Goal: Transaction & Acquisition: Purchase product/service

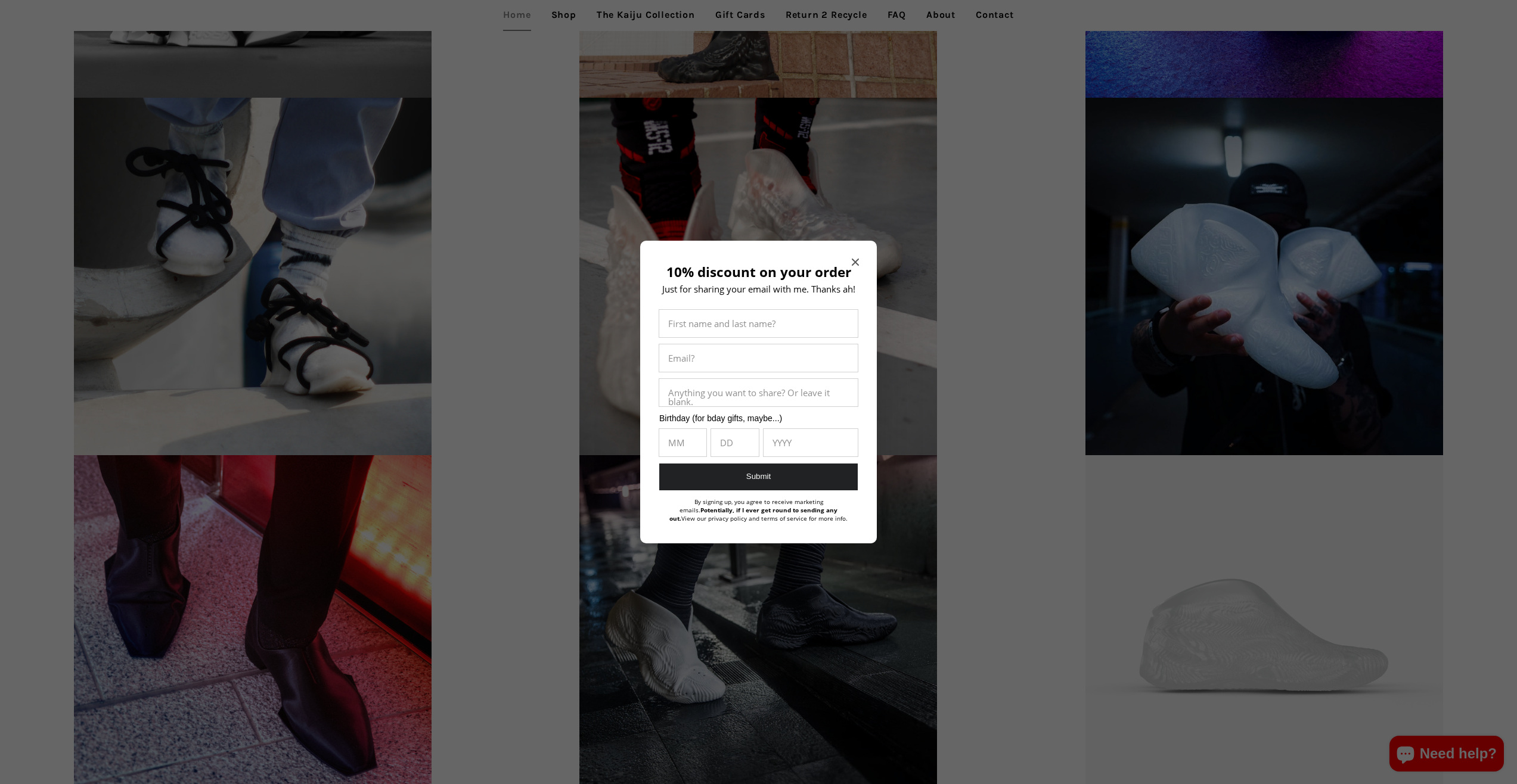
scroll to position [2166, 0]
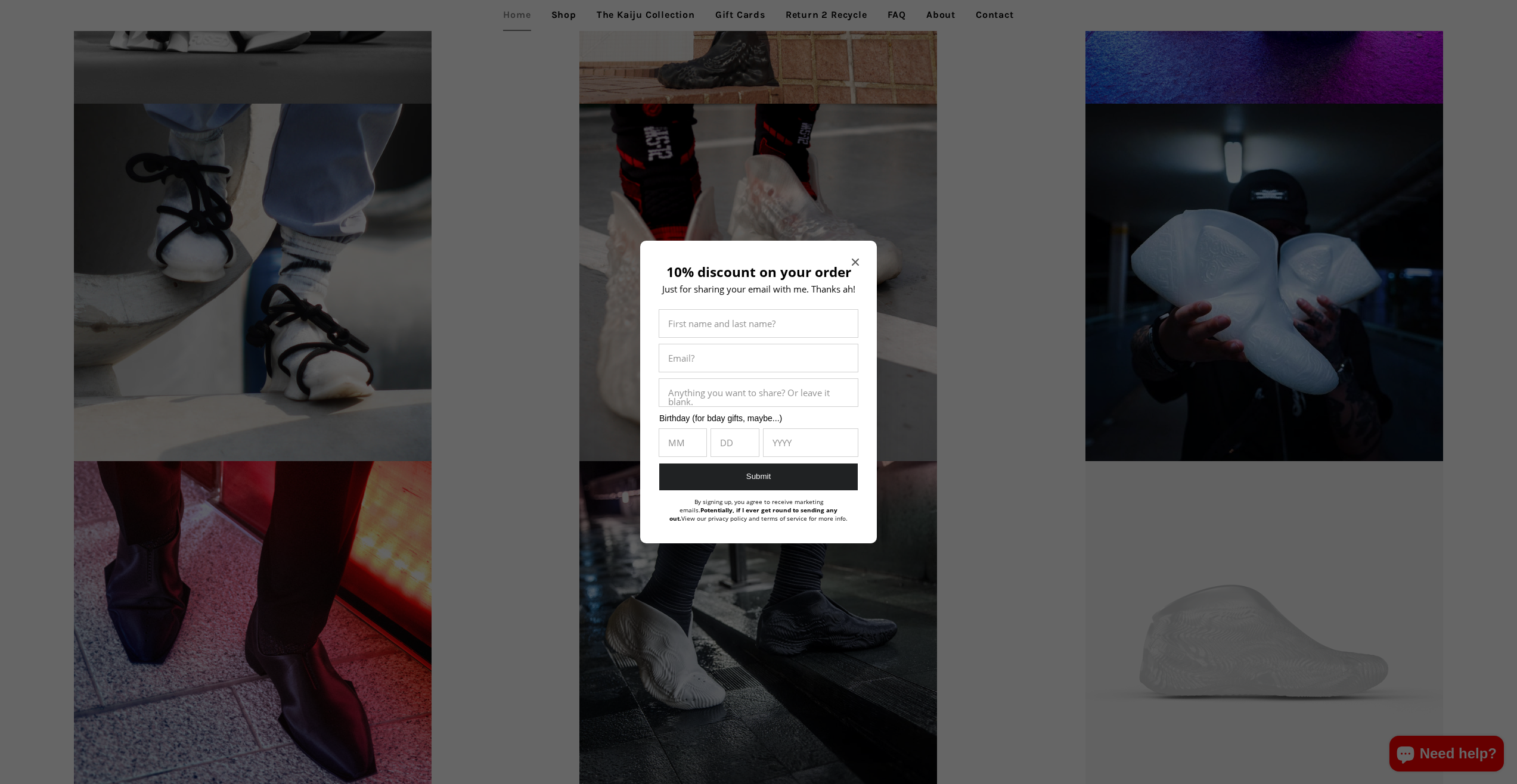
drag, startPoint x: 1526, startPoint y: 276, endPoint x: 1510, endPoint y: 538, distance: 262.5
click at [855, 261] on icon "Close modal" at bounding box center [856, 262] width 7 height 7
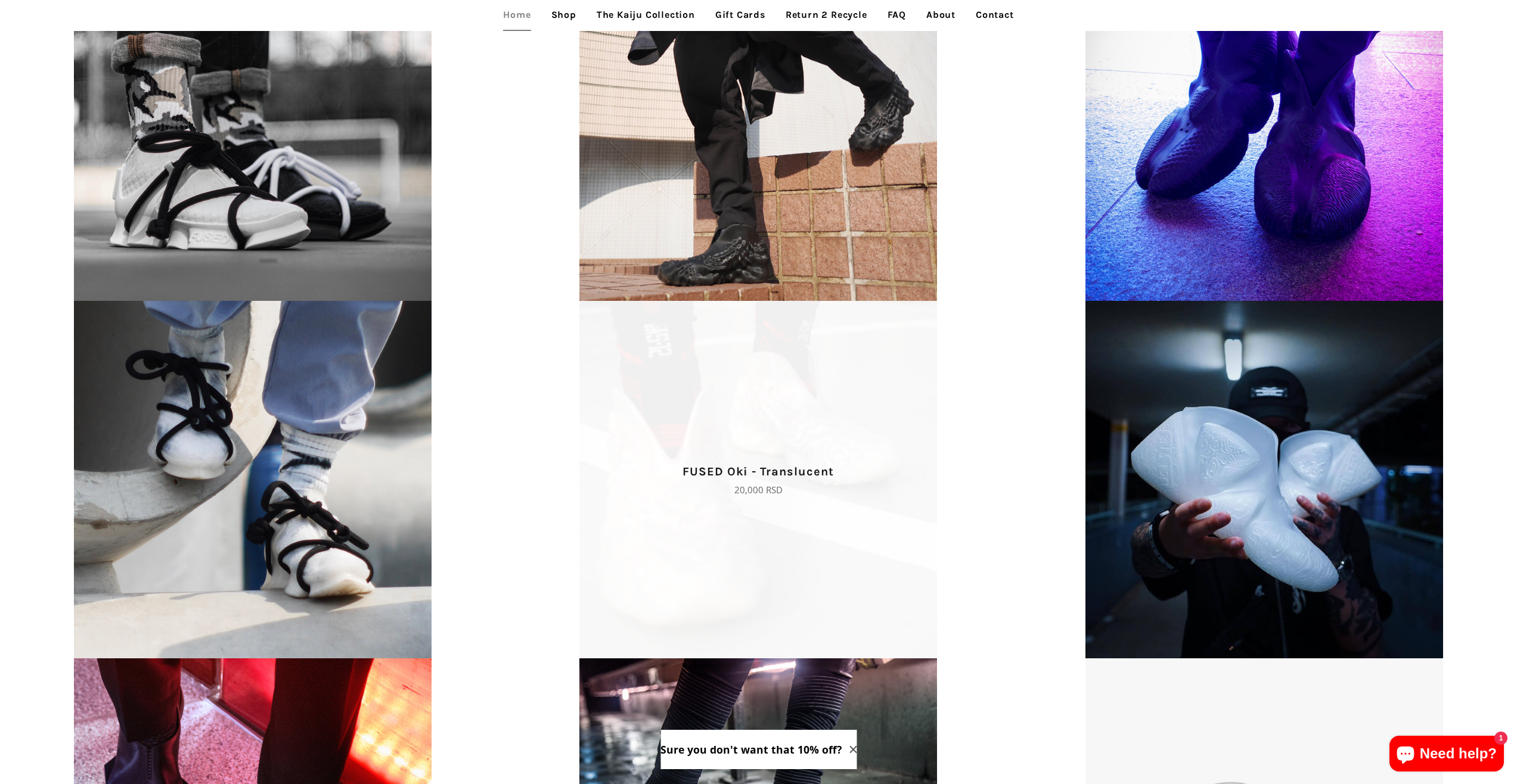
scroll to position [2092, 0]
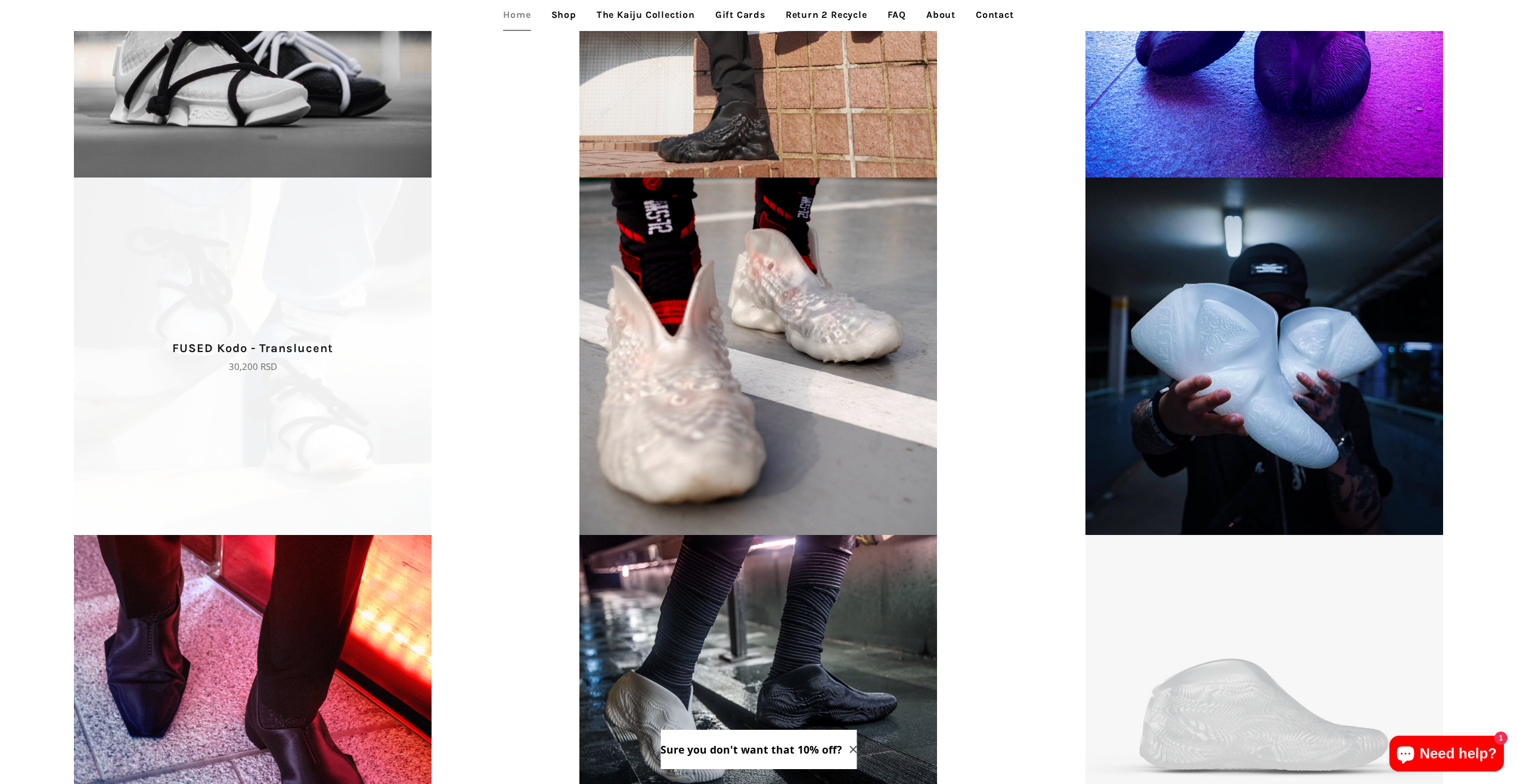
drag, startPoint x: 168, startPoint y: 320, endPoint x: 175, endPoint y: 320, distance: 7.0
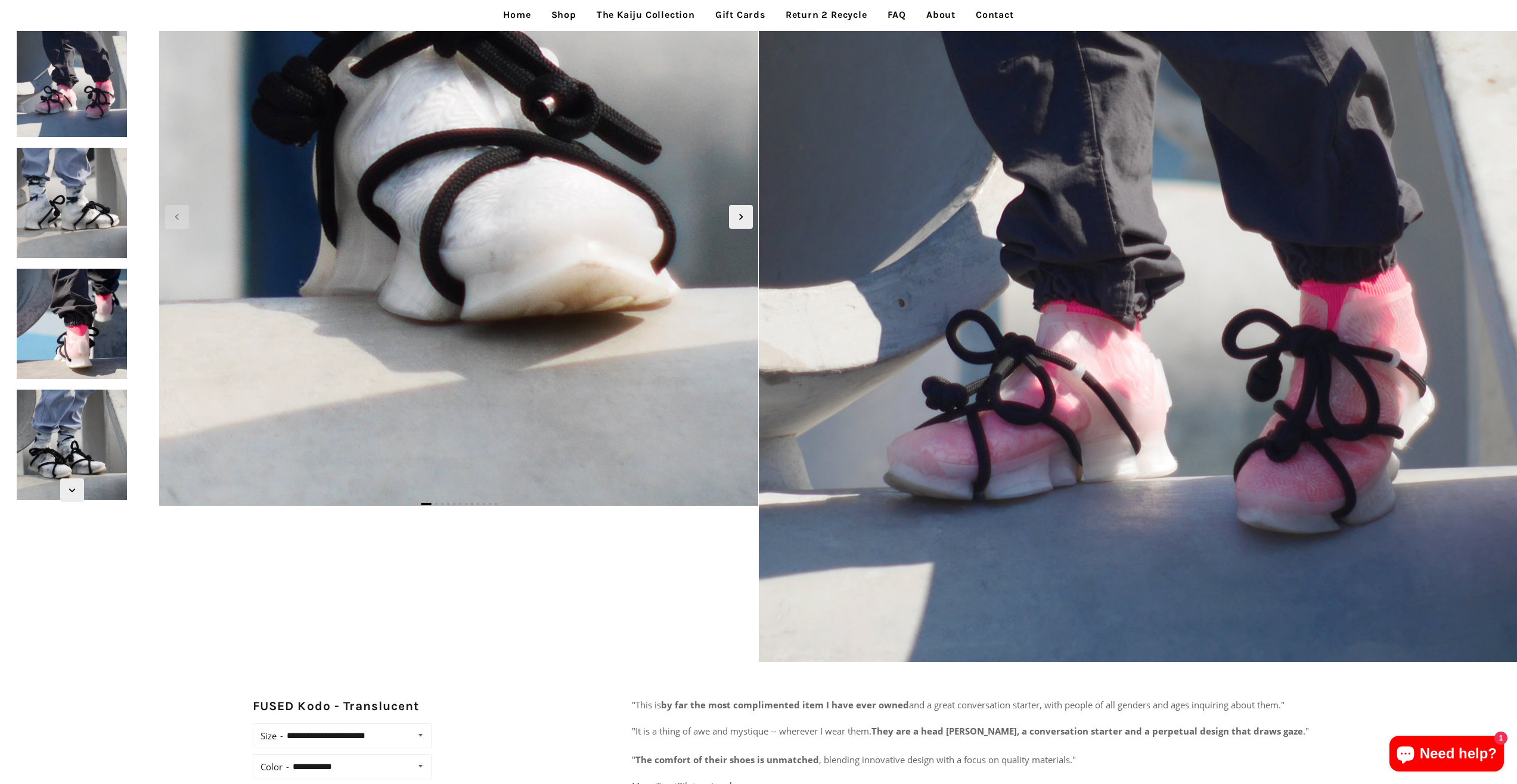
scroll to position [60, 0]
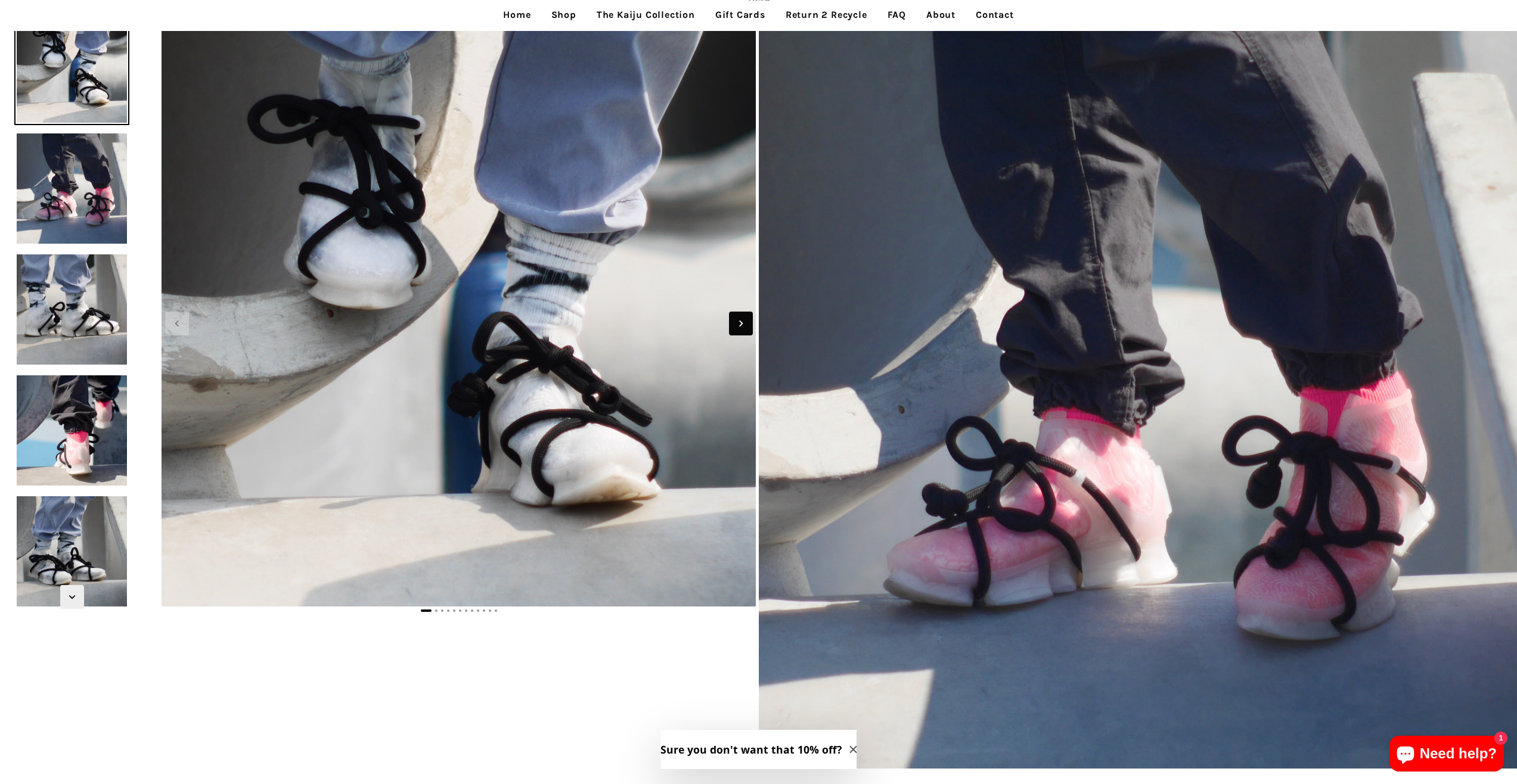
click at [740, 322] on icon "Next slide" at bounding box center [741, 323] width 13 height 13
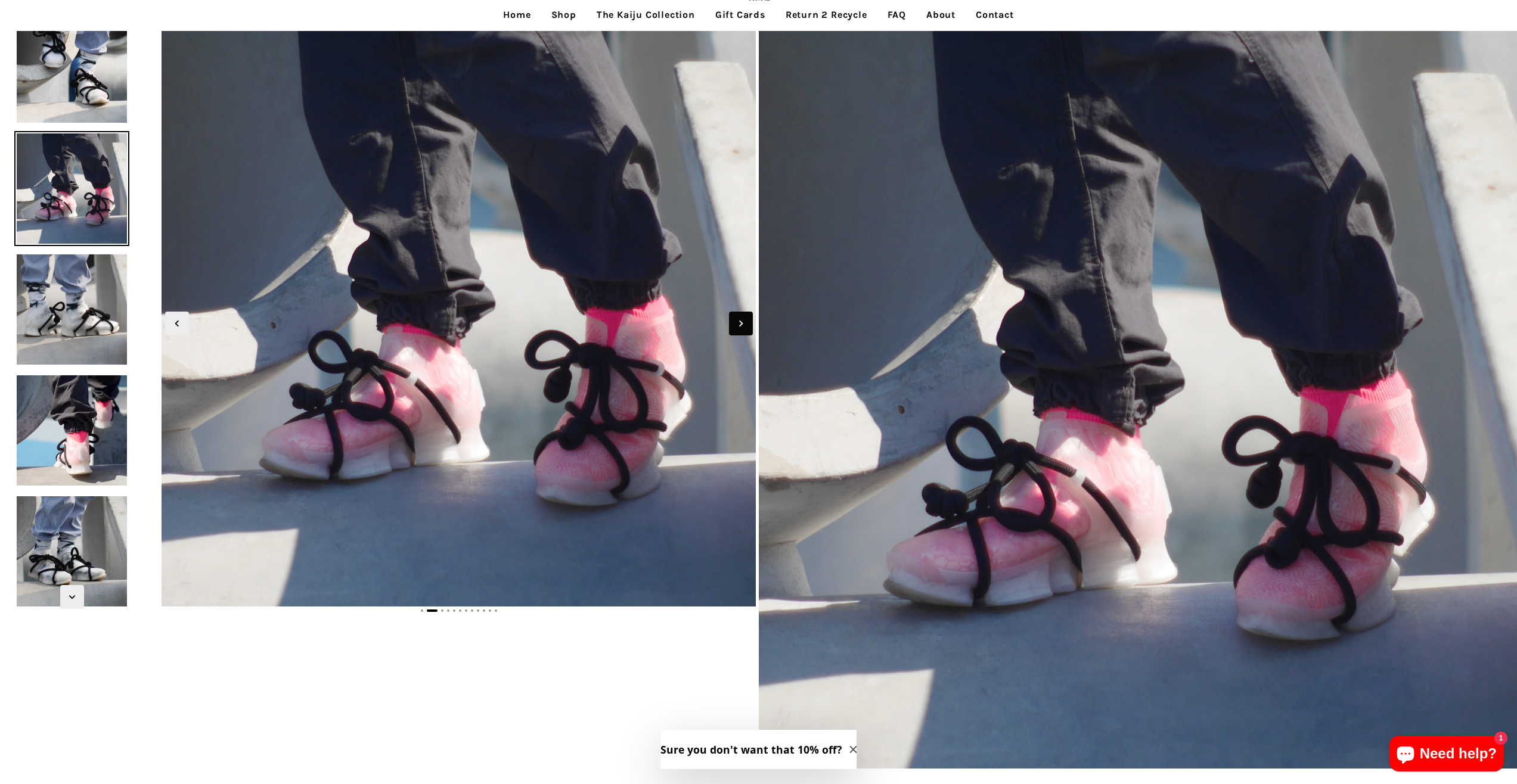
click at [732, 321] on span "Next slide" at bounding box center [741, 324] width 24 height 24
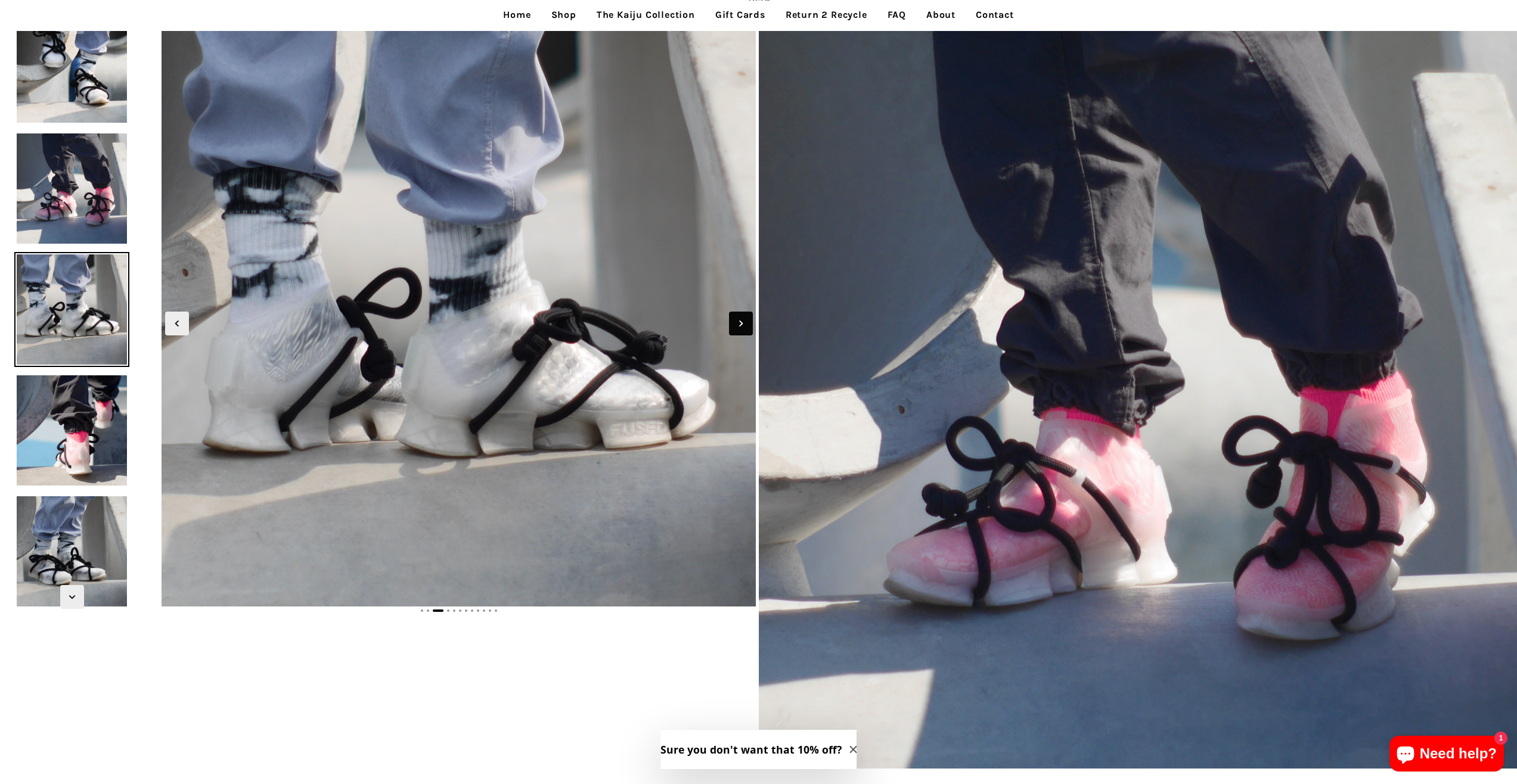
click at [730, 321] on span "Next slide" at bounding box center [741, 324] width 24 height 24
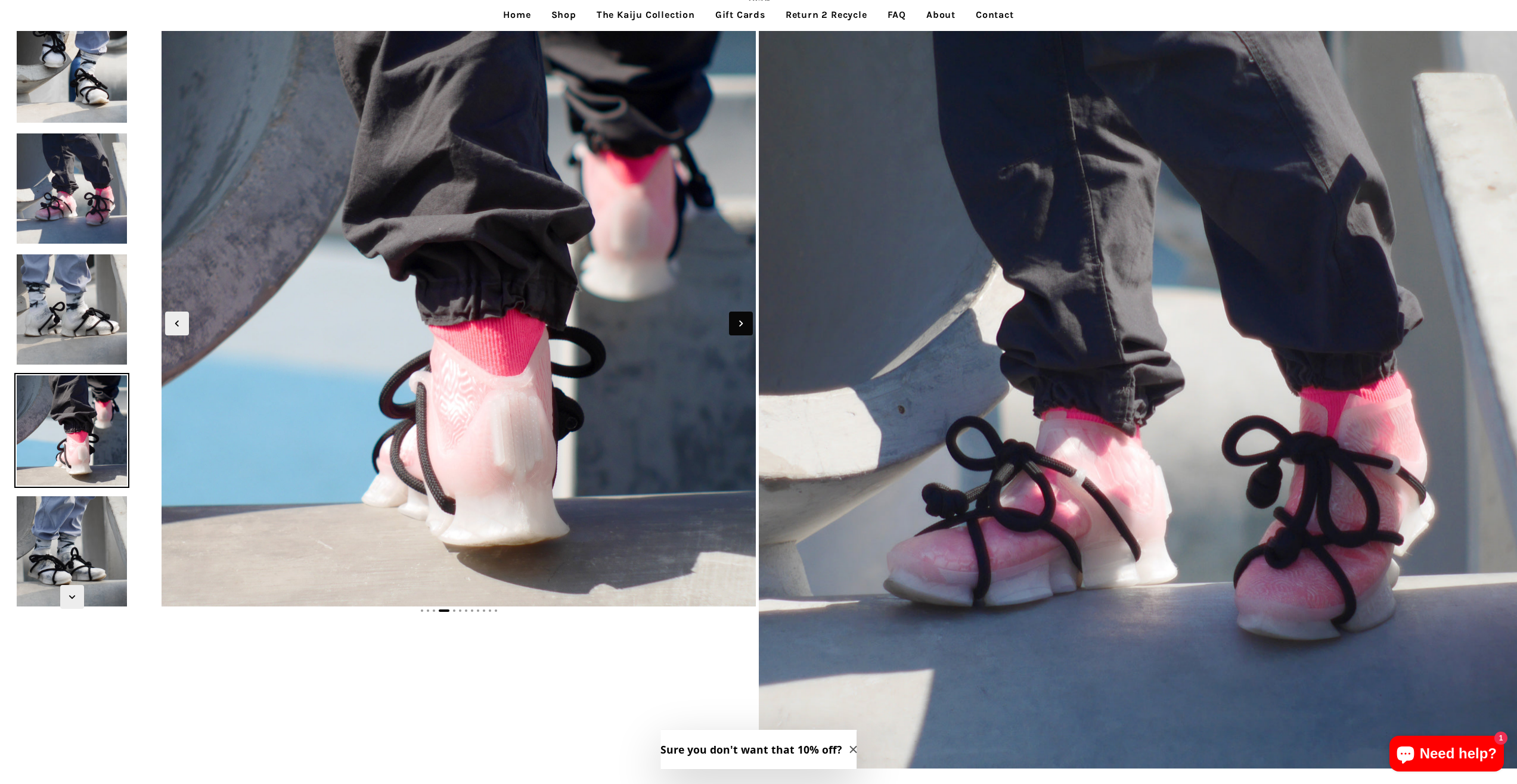
click at [730, 320] on span "Next slide" at bounding box center [741, 324] width 24 height 24
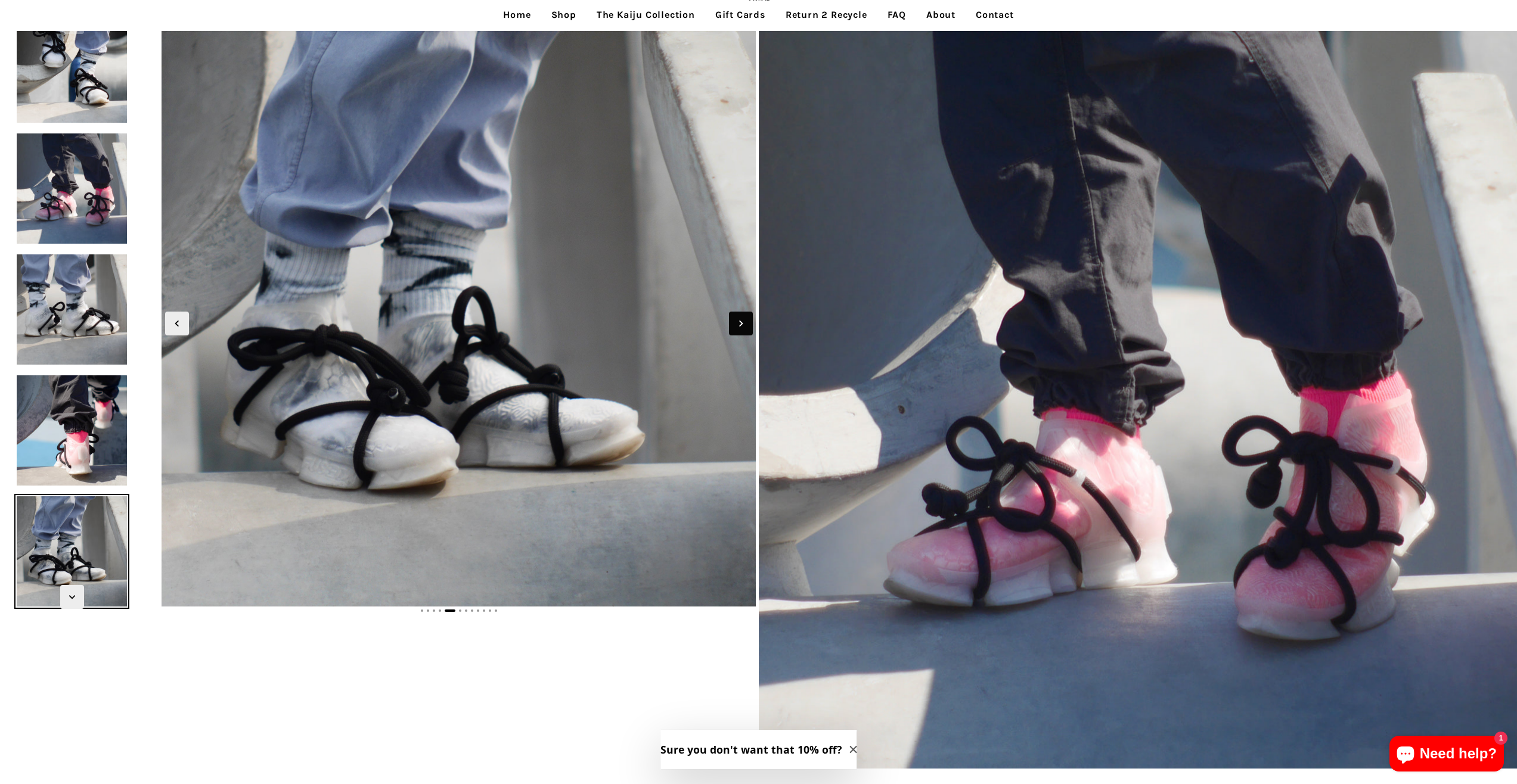
click at [730, 320] on span "Next slide" at bounding box center [741, 324] width 24 height 24
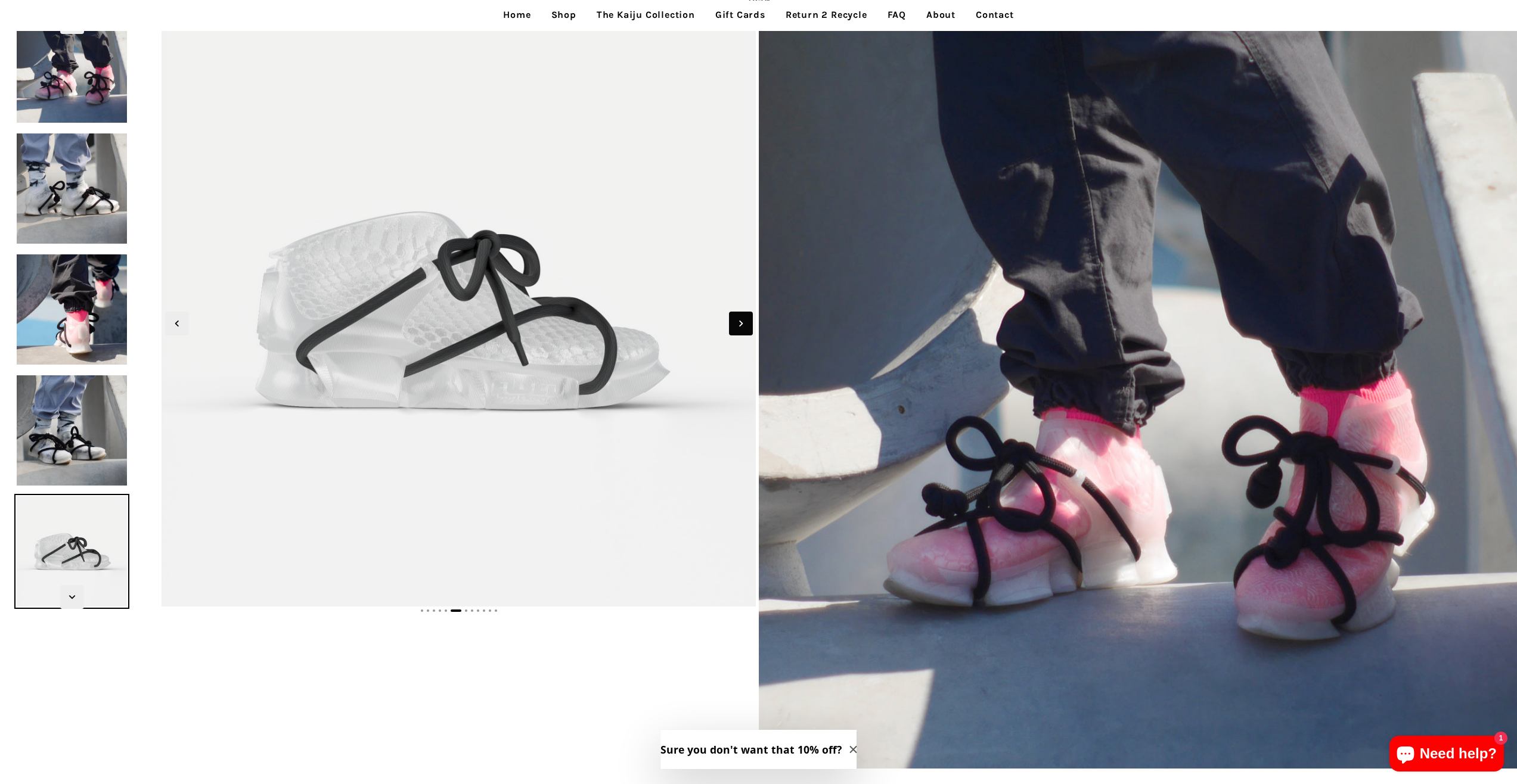
click at [730, 320] on span "Next slide" at bounding box center [741, 324] width 24 height 24
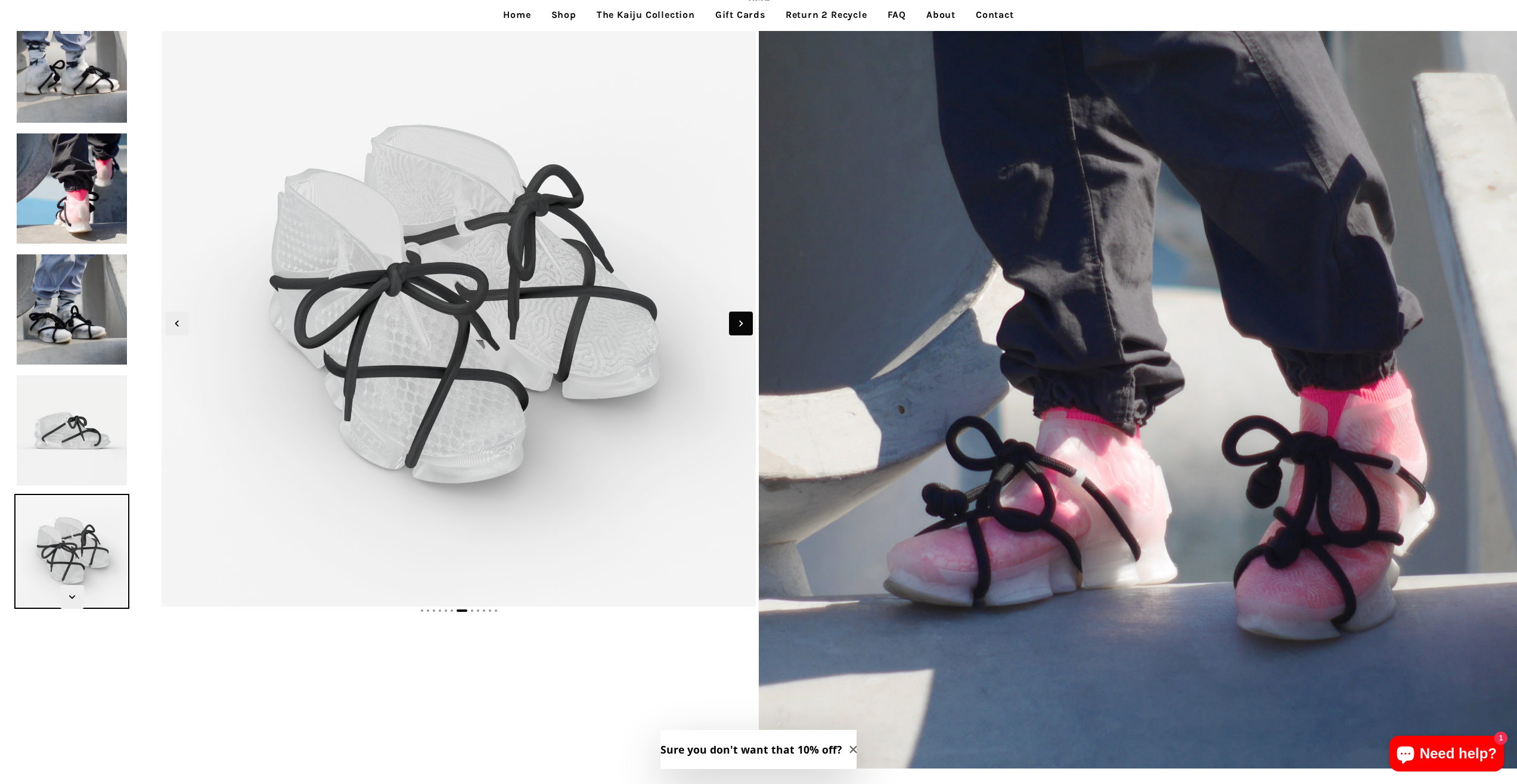
click at [730, 320] on span "Next slide" at bounding box center [741, 324] width 24 height 24
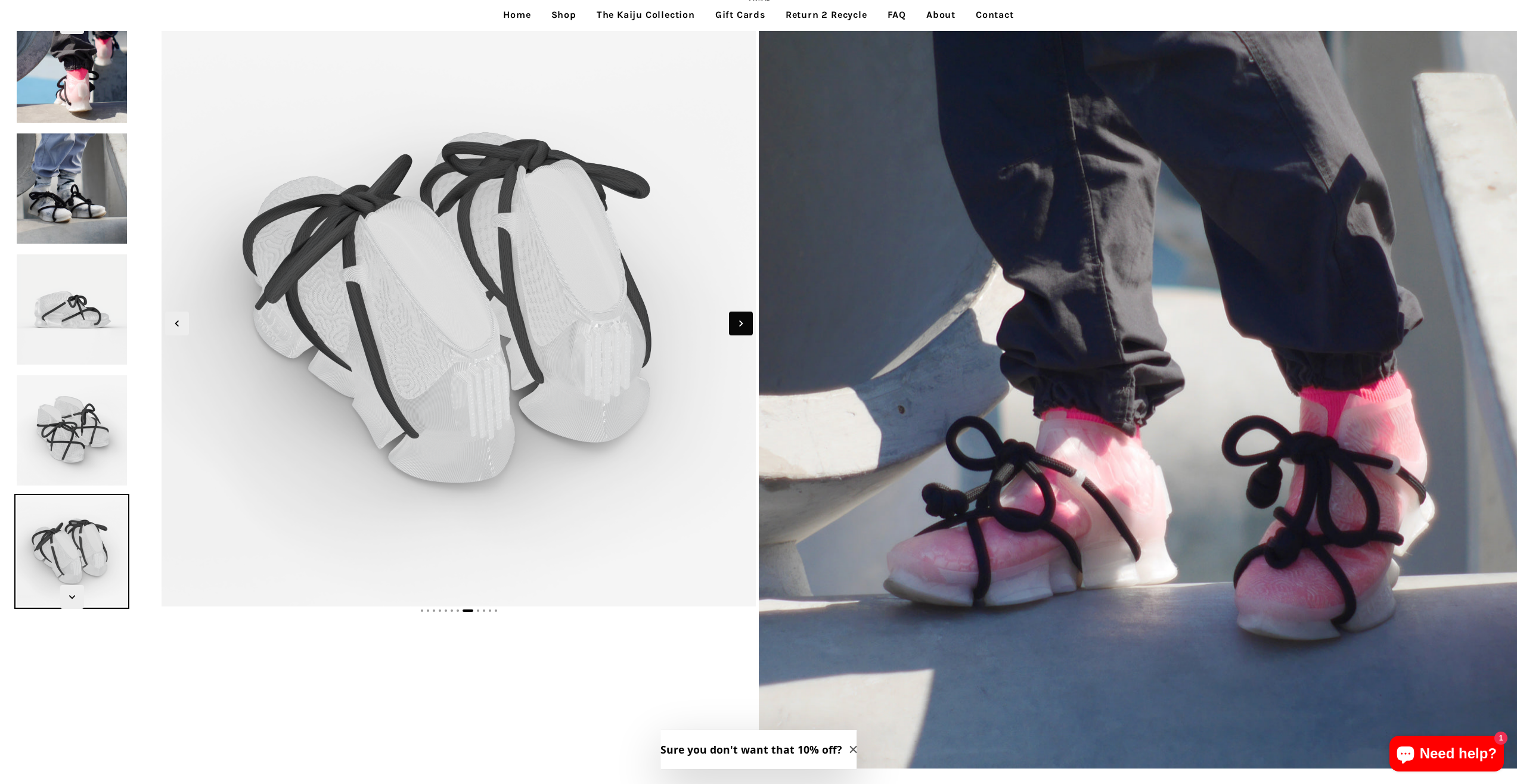
click at [730, 320] on span "Next slide" at bounding box center [741, 324] width 24 height 24
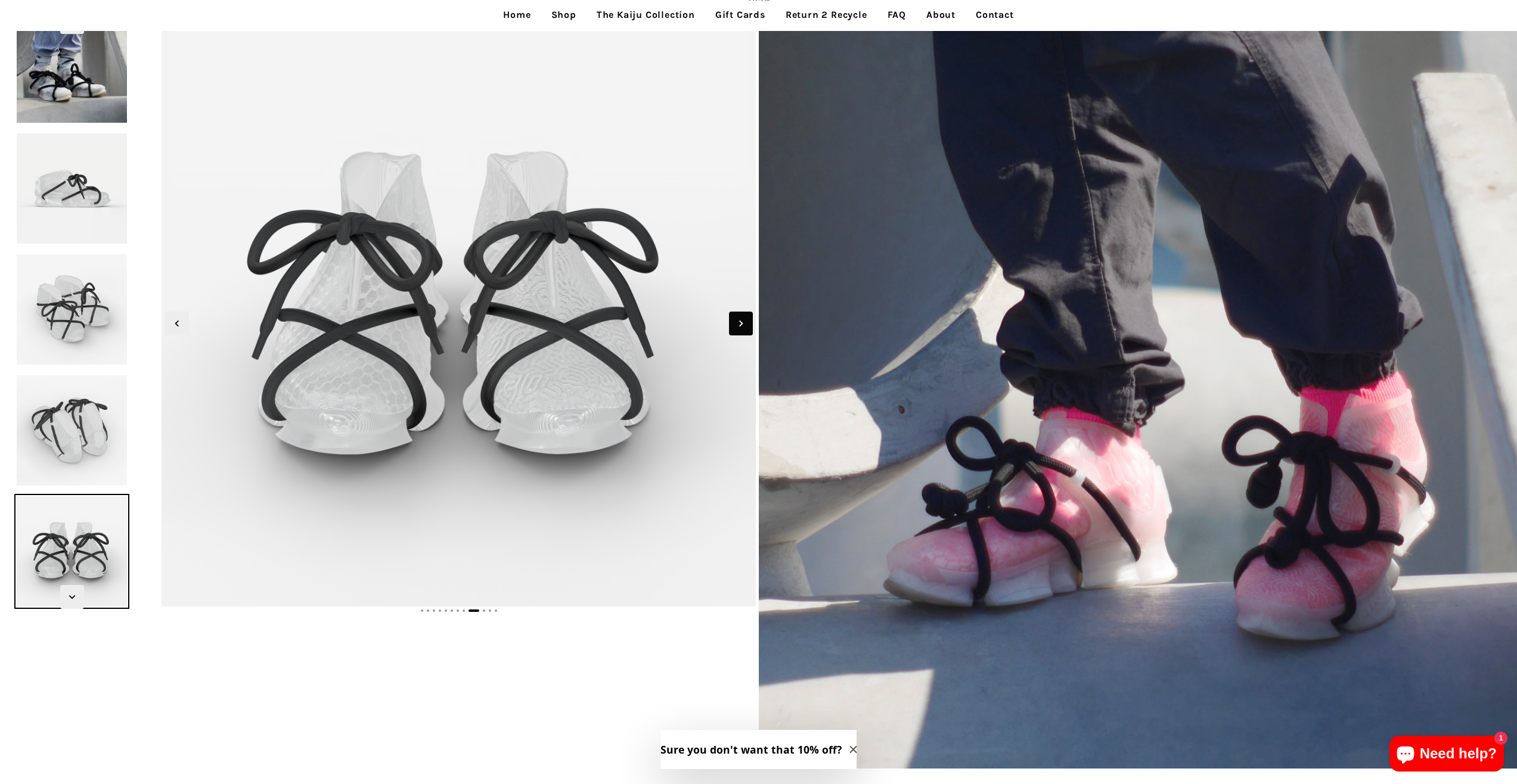
click at [730, 320] on span "Next slide" at bounding box center [741, 324] width 24 height 24
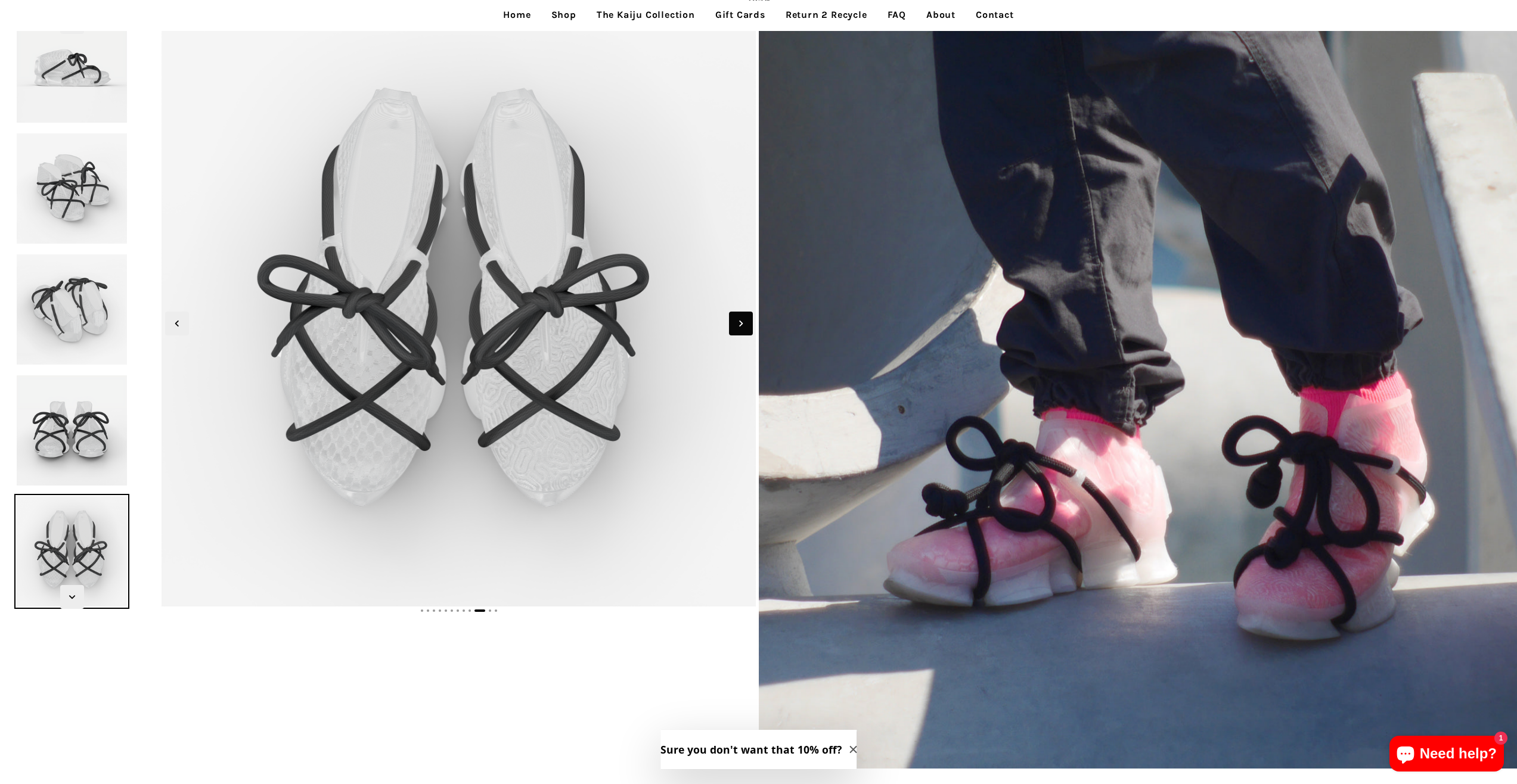
click at [730, 320] on span "Next slide" at bounding box center [741, 324] width 24 height 24
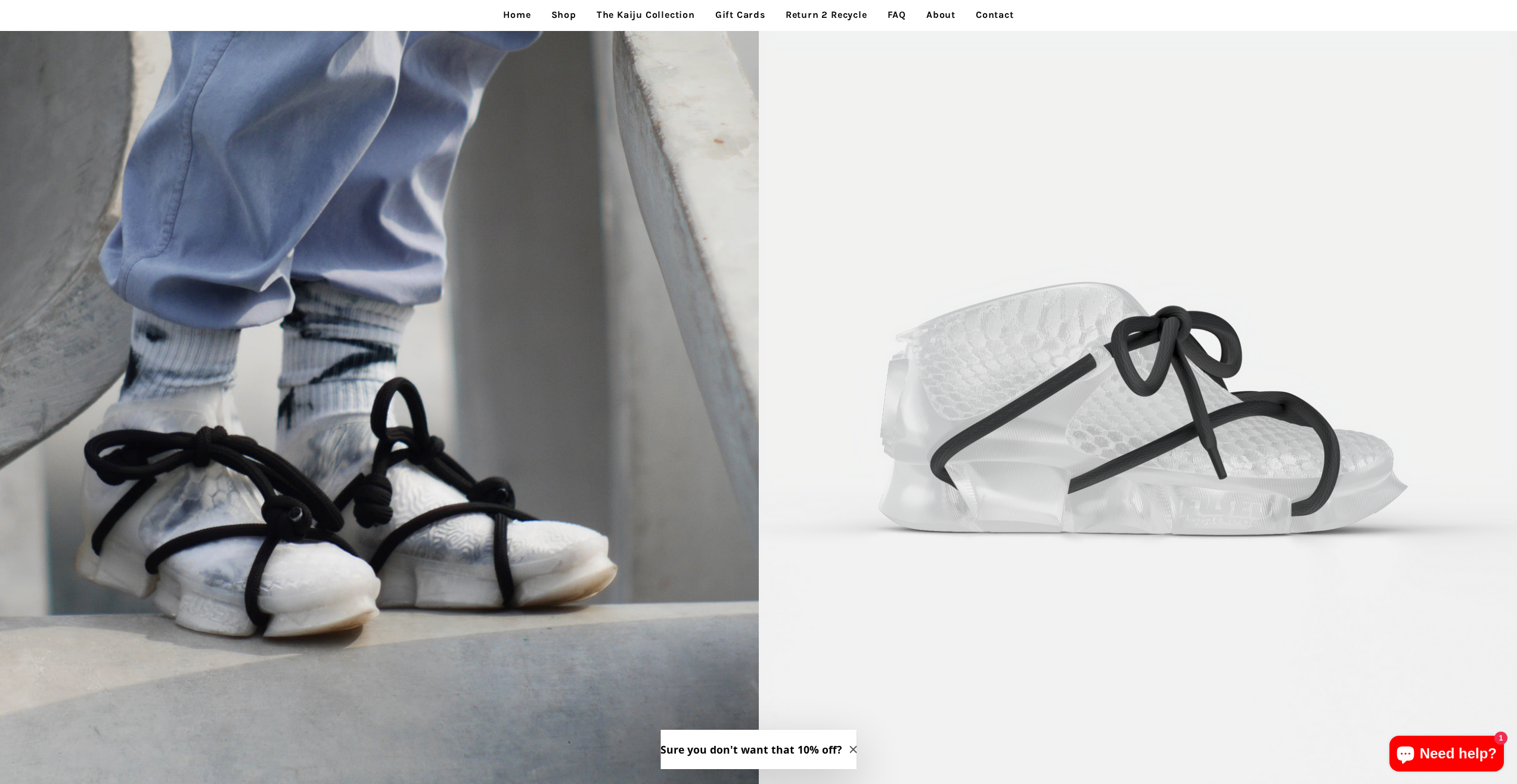
scroll to position [0, 0]
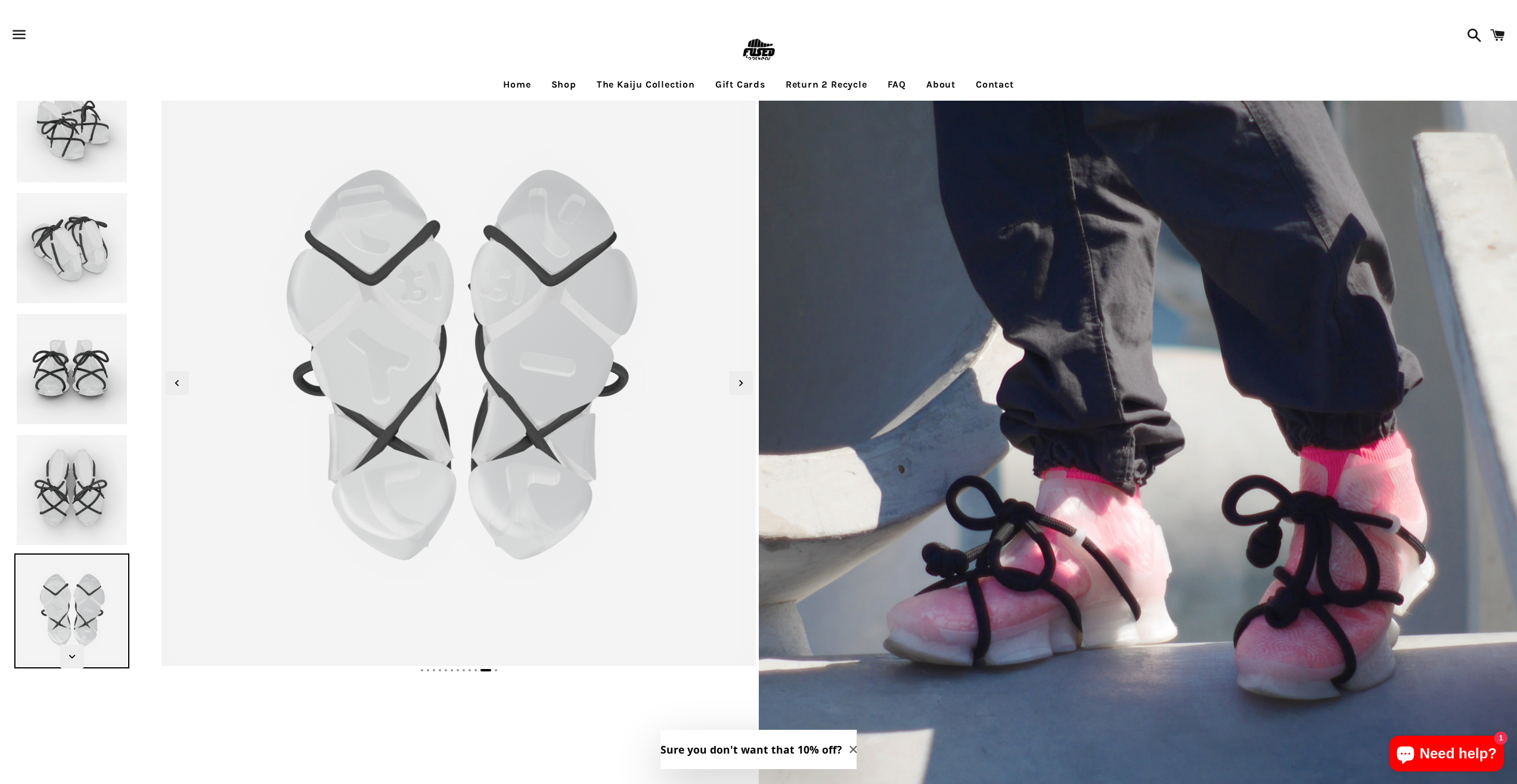
click at [57, 121] on img at bounding box center [71, 127] width 115 height 115
